Goal: Task Accomplishment & Management: Use online tool/utility

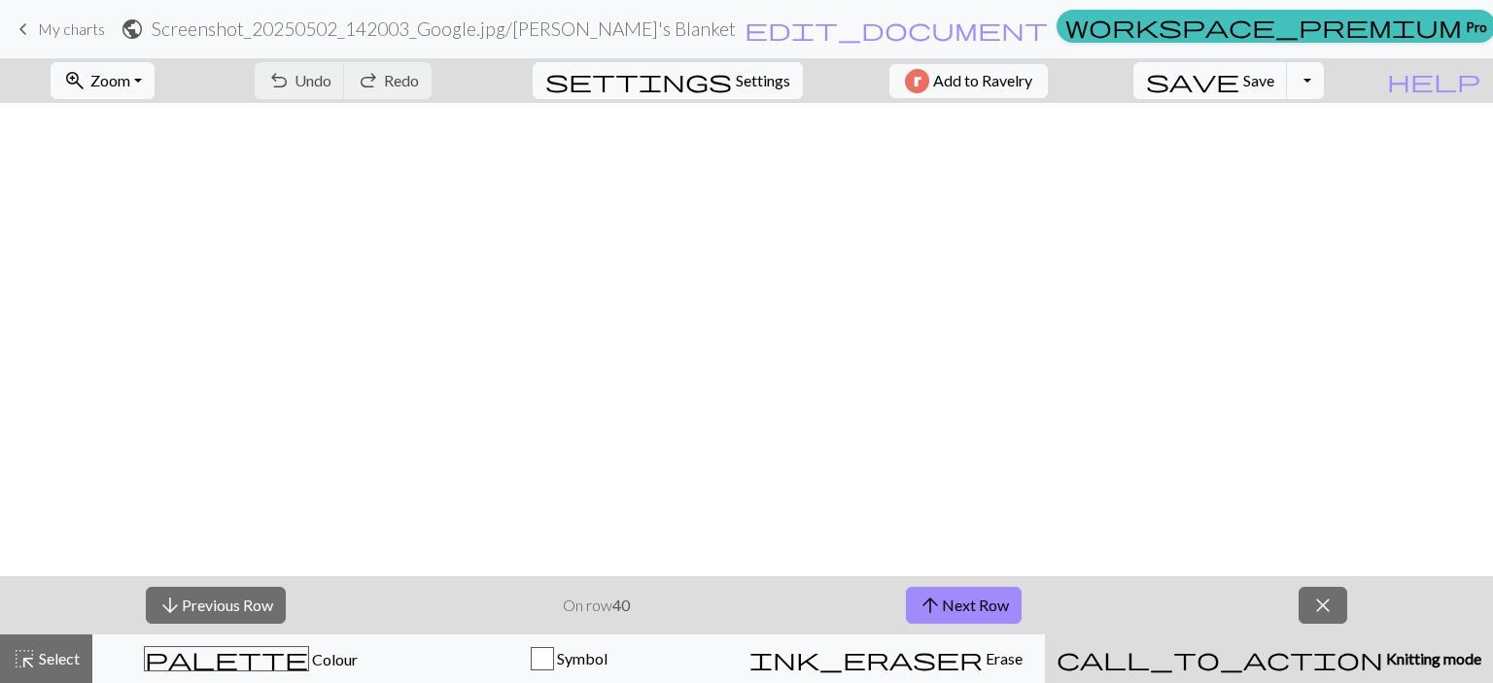
scroll to position [935, 0]
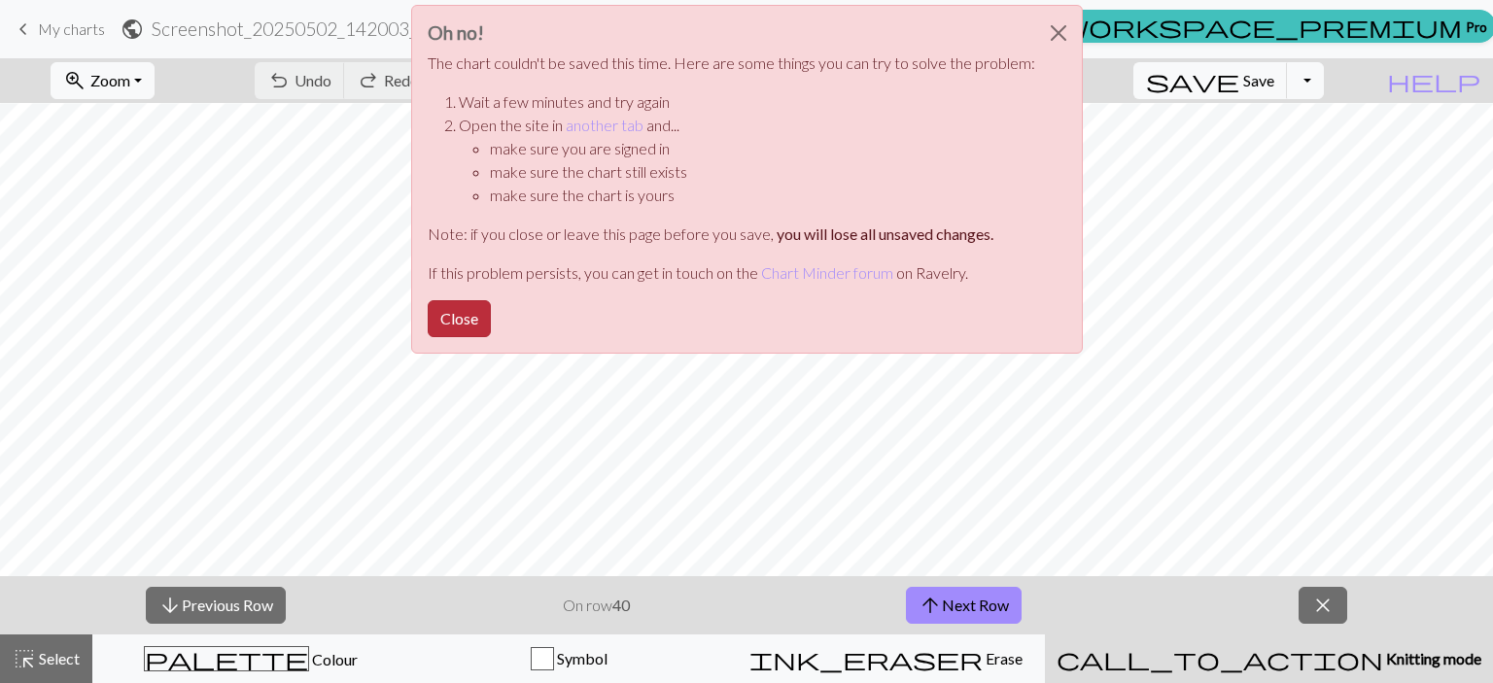
click at [458, 318] on button "Close" at bounding box center [459, 318] width 63 height 37
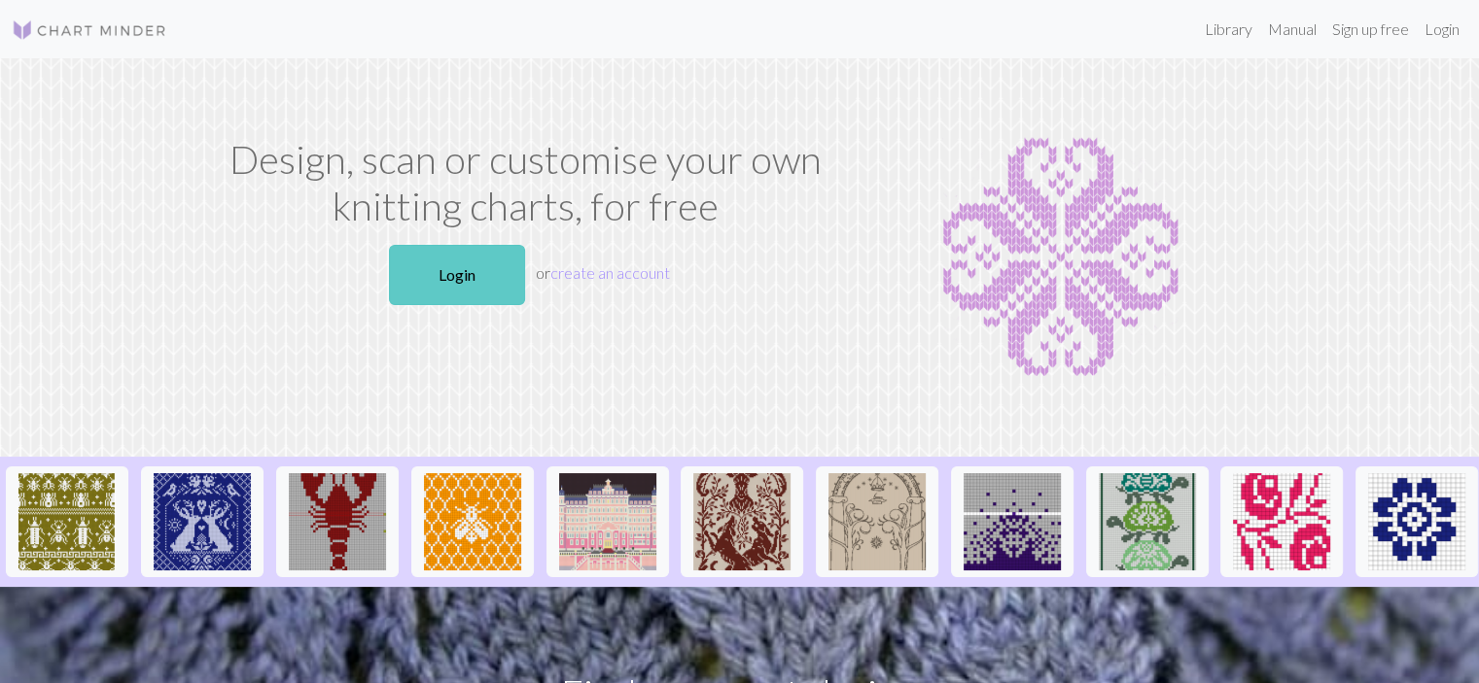
click at [491, 286] on link "Login" at bounding box center [457, 275] width 136 height 60
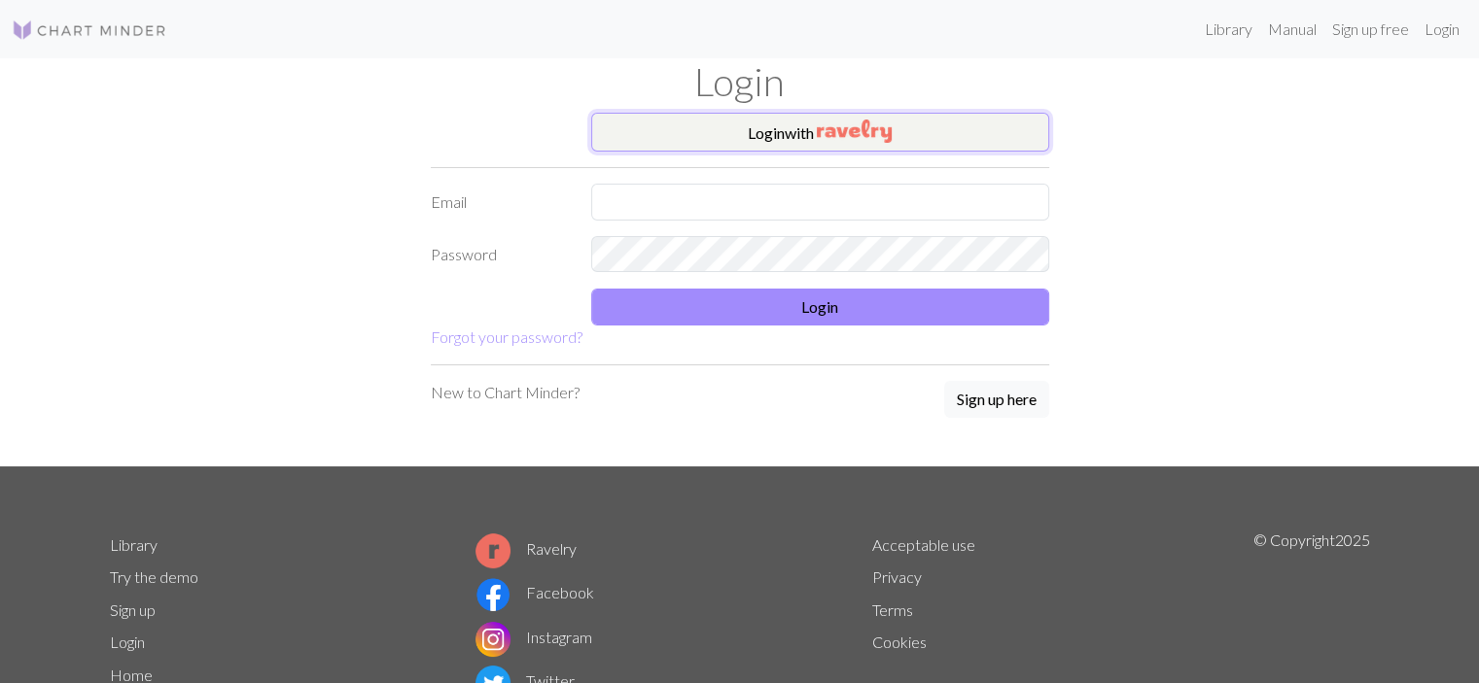
click at [773, 134] on button "Login with" at bounding box center [820, 132] width 458 height 39
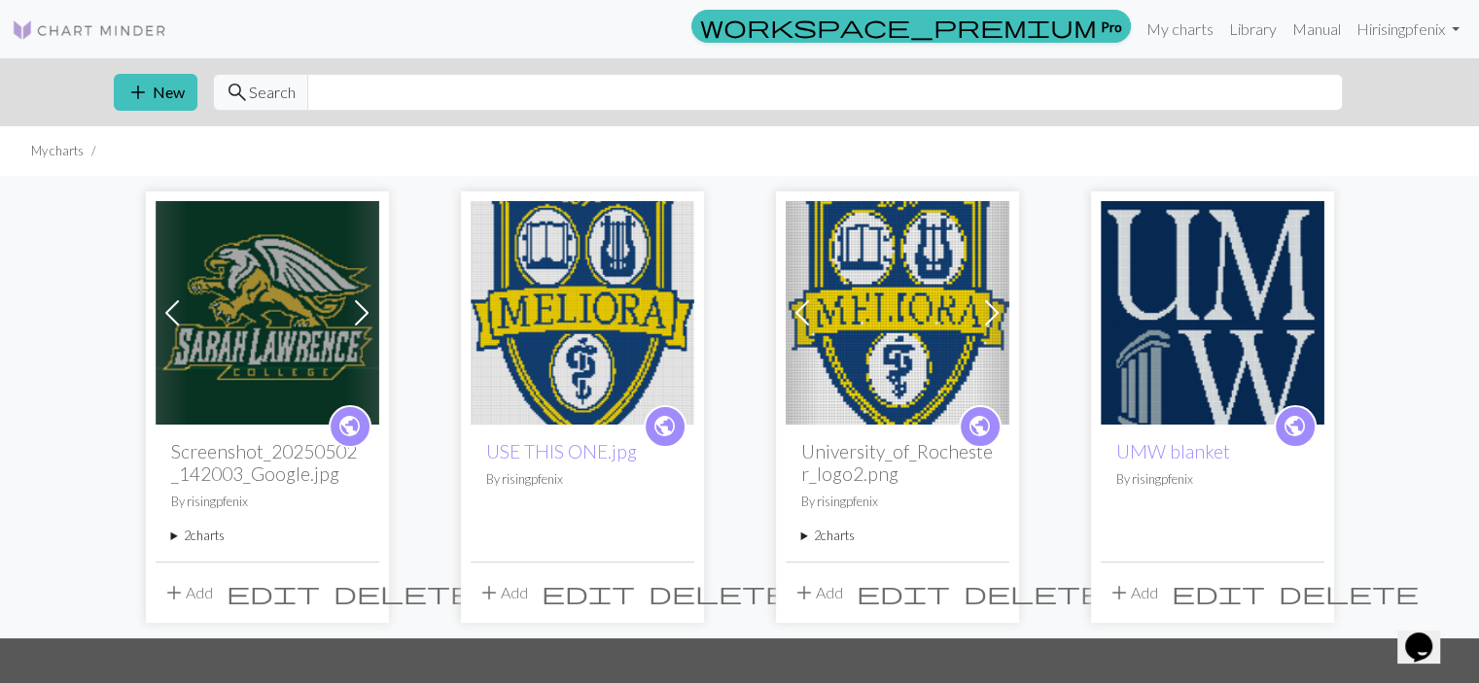
click at [310, 317] on img at bounding box center [268, 313] width 224 height 224
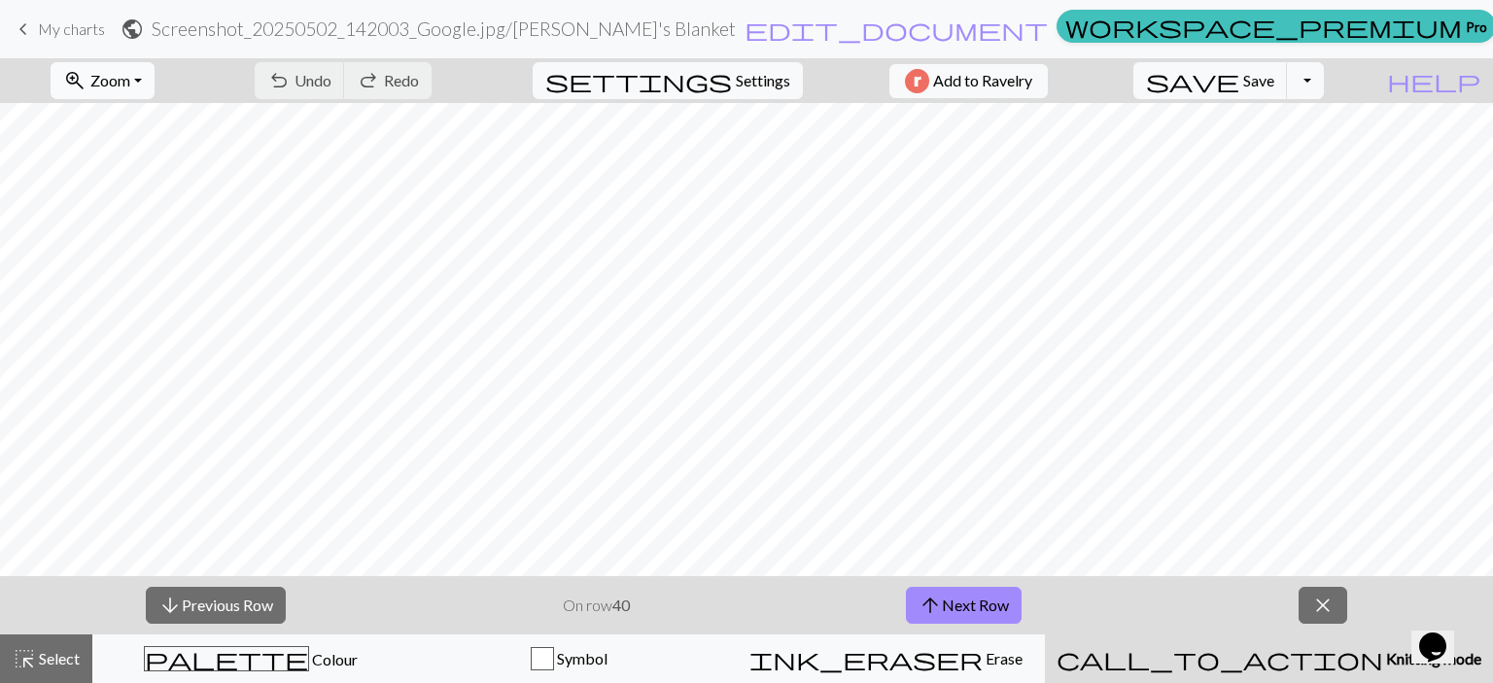
click at [130, 86] on span "Zoom" at bounding box center [110, 80] width 40 height 18
click at [148, 109] on button "Fit all" at bounding box center [129, 123] width 154 height 31
click at [1275, 74] on span "Save" at bounding box center [1258, 80] width 31 height 18
